Goal: Task Accomplishment & Management: Manage account settings

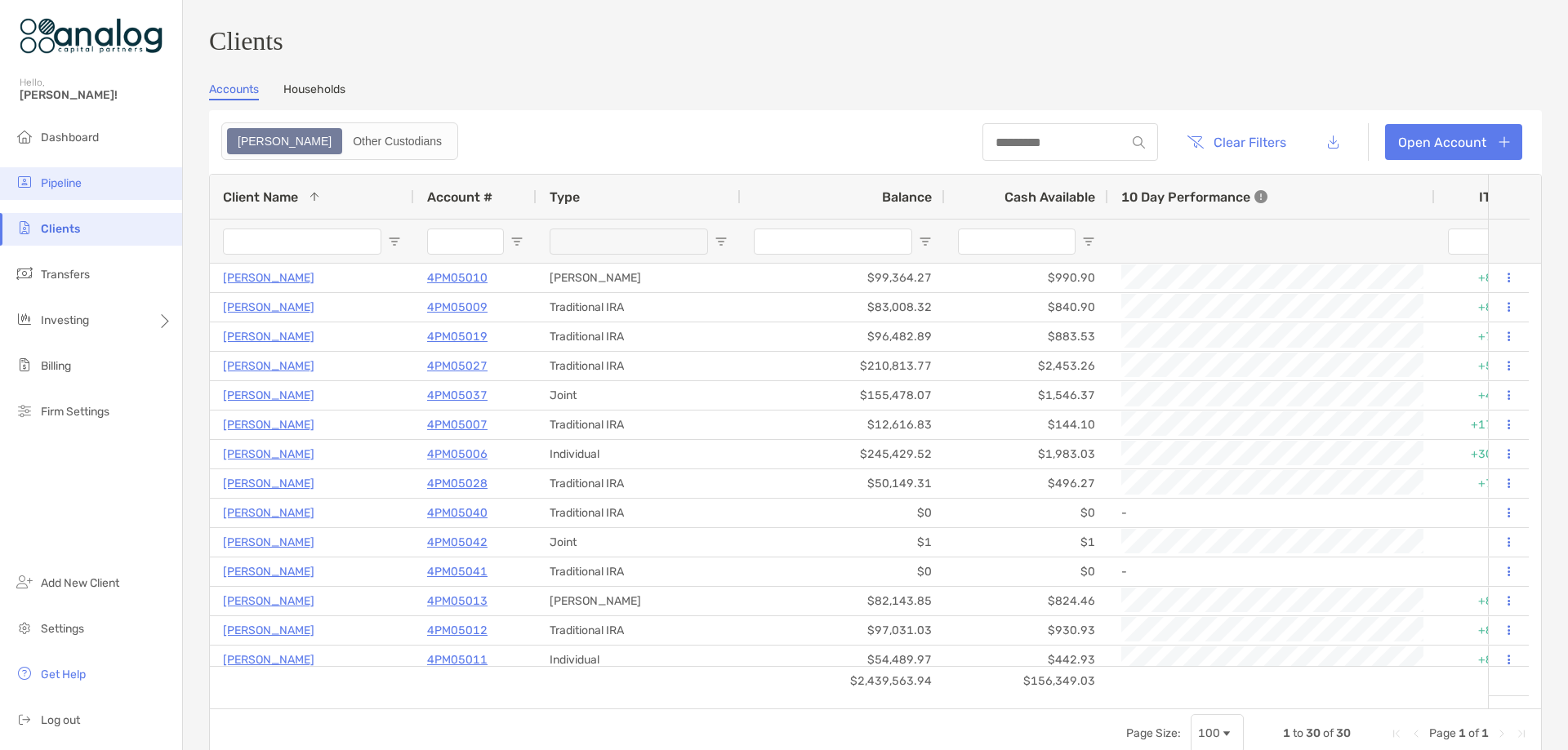
click at [62, 187] on span "Pipeline" at bounding box center [61, 183] width 41 height 14
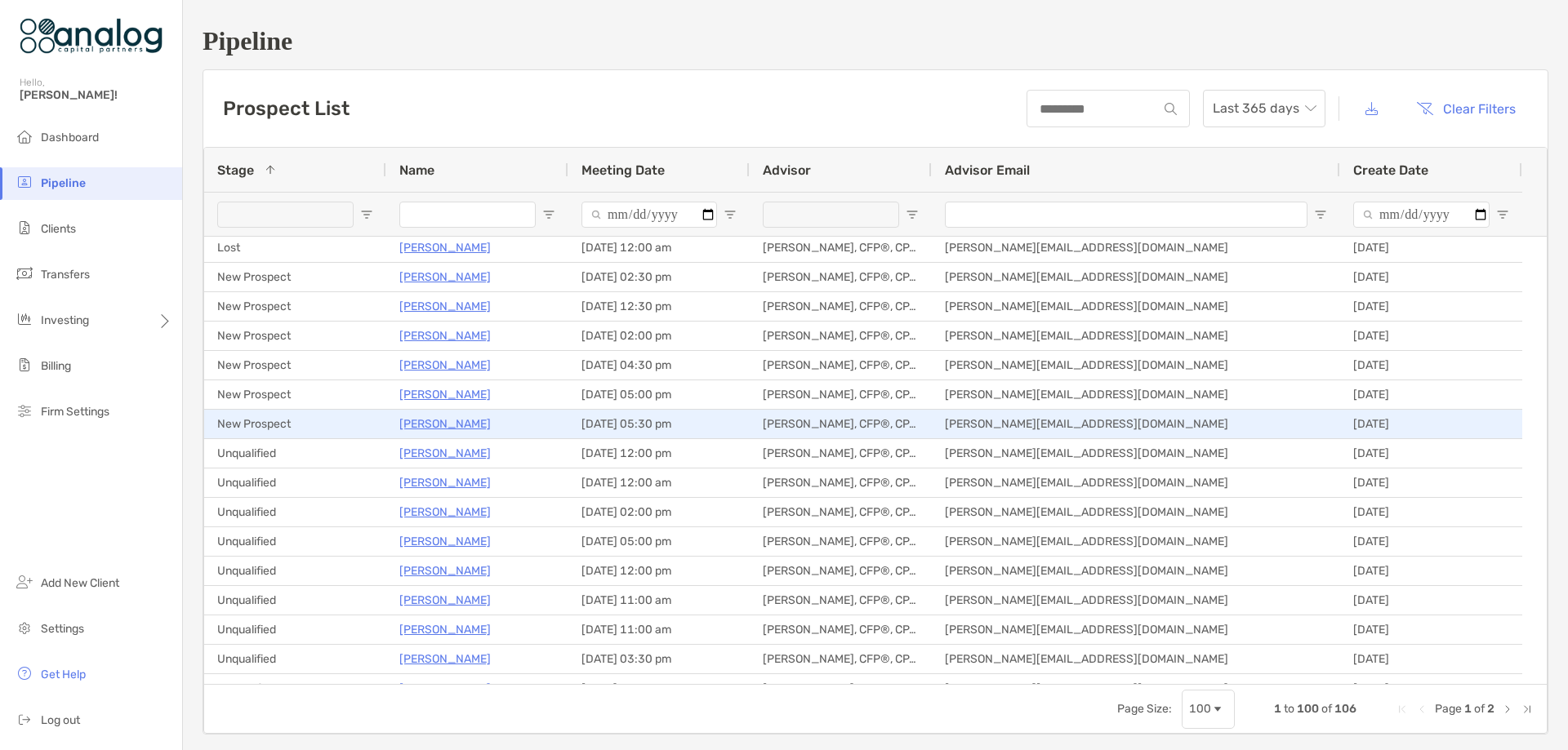
scroll to position [1306, 0]
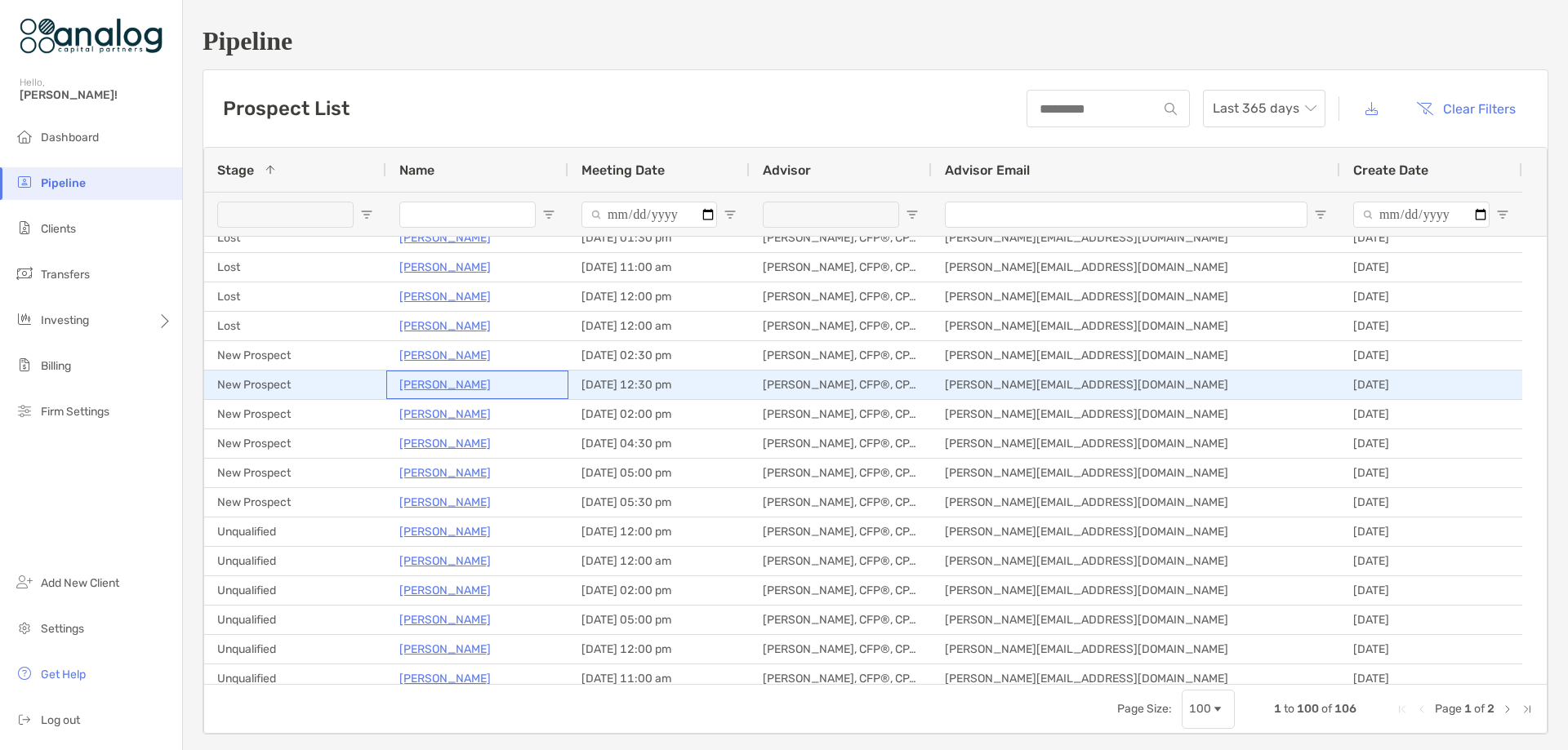
click at [414, 386] on p "[PERSON_NAME]" at bounding box center [445, 385] width 92 height 20
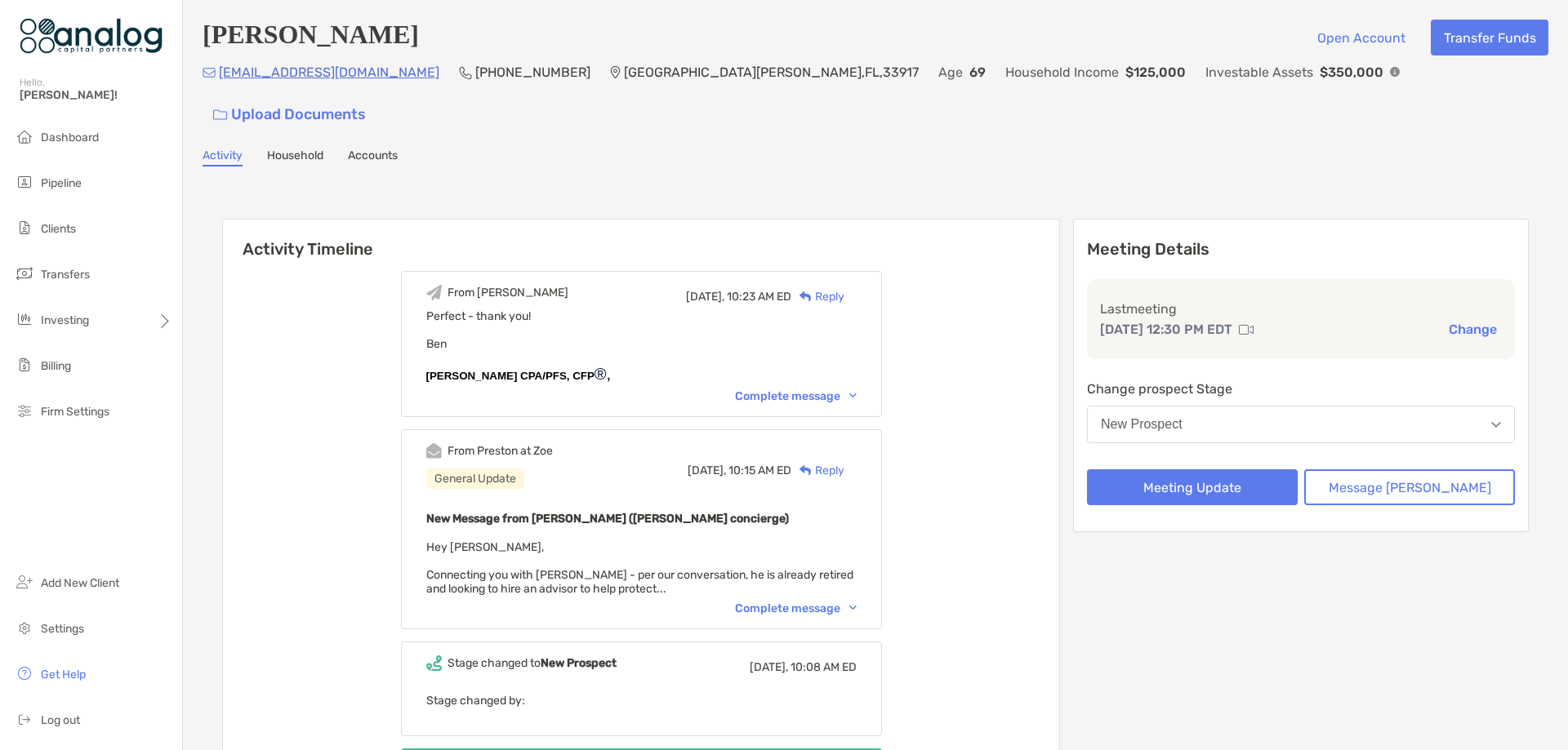
click at [945, 133] on div "John Morgan Open Account Transfer Funds jnmorg@gmail.com (239) 771-3740 Fort My…" at bounding box center [874, 461] width 1384 height 923
